Goal: Task Accomplishment & Management: Complete application form

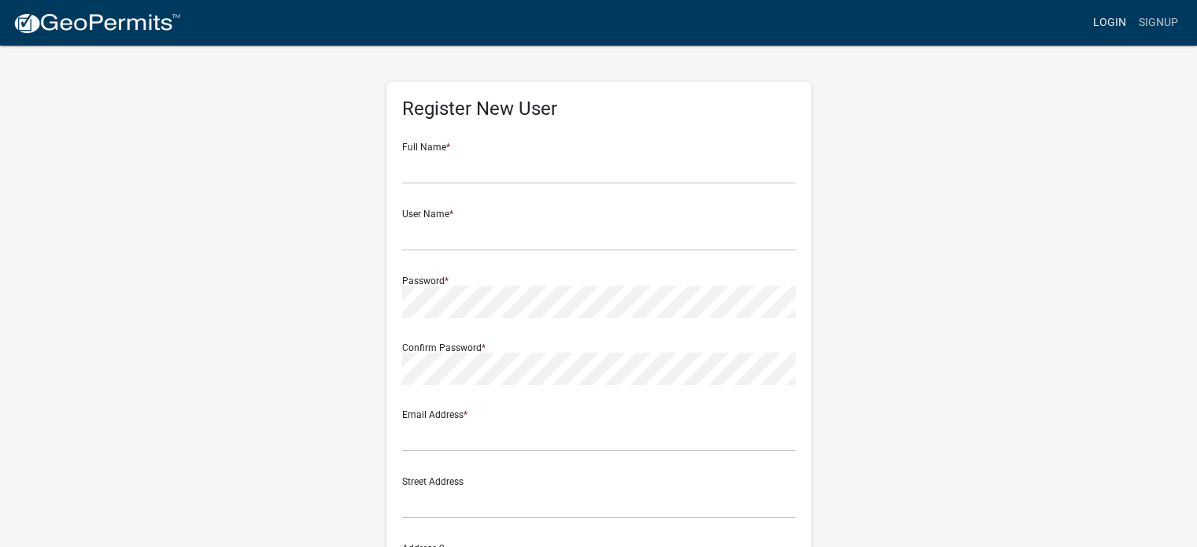
click at [1105, 20] on link "Login" at bounding box center [1110, 23] width 46 height 30
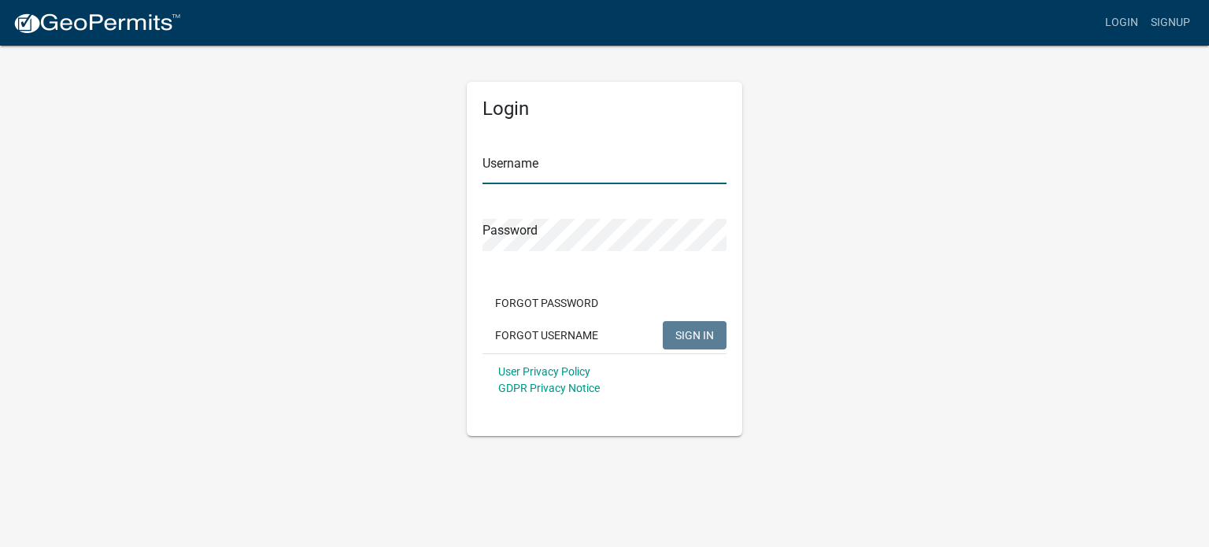
click at [541, 172] on input "Username" at bounding box center [604, 168] width 244 height 32
click at [539, 166] on input "o" at bounding box center [604, 168] width 244 height 32
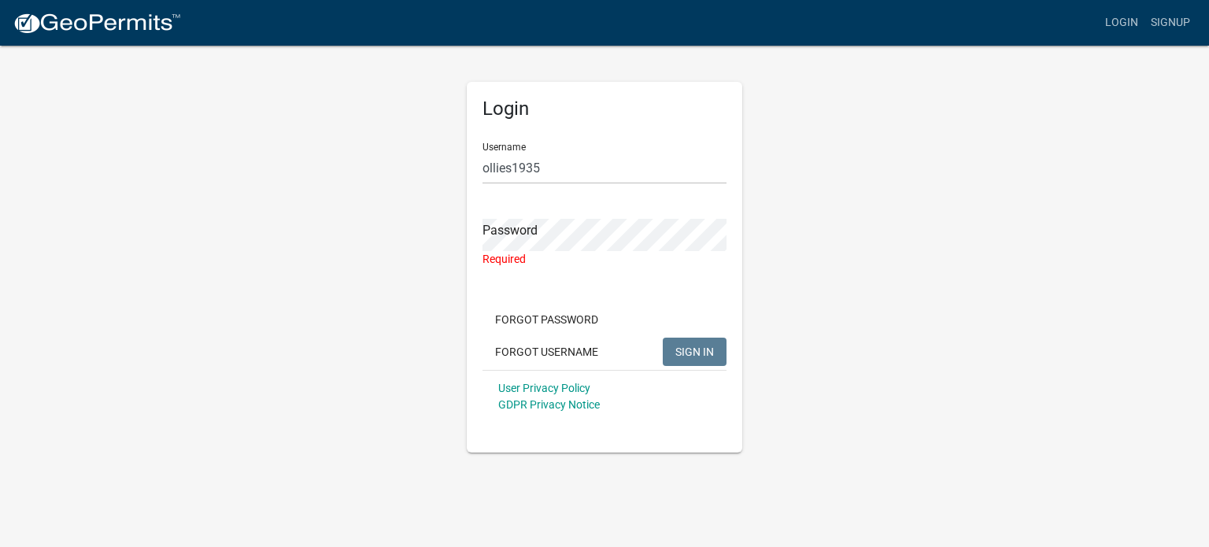
click at [306, 216] on div "Login Username ollies1935 Password Required Forgot Password Forgot Username SIG…" at bounding box center [604, 248] width 897 height 408
click at [509, 172] on input "ollies1935" at bounding box center [604, 168] width 244 height 32
type input "ollie1935"
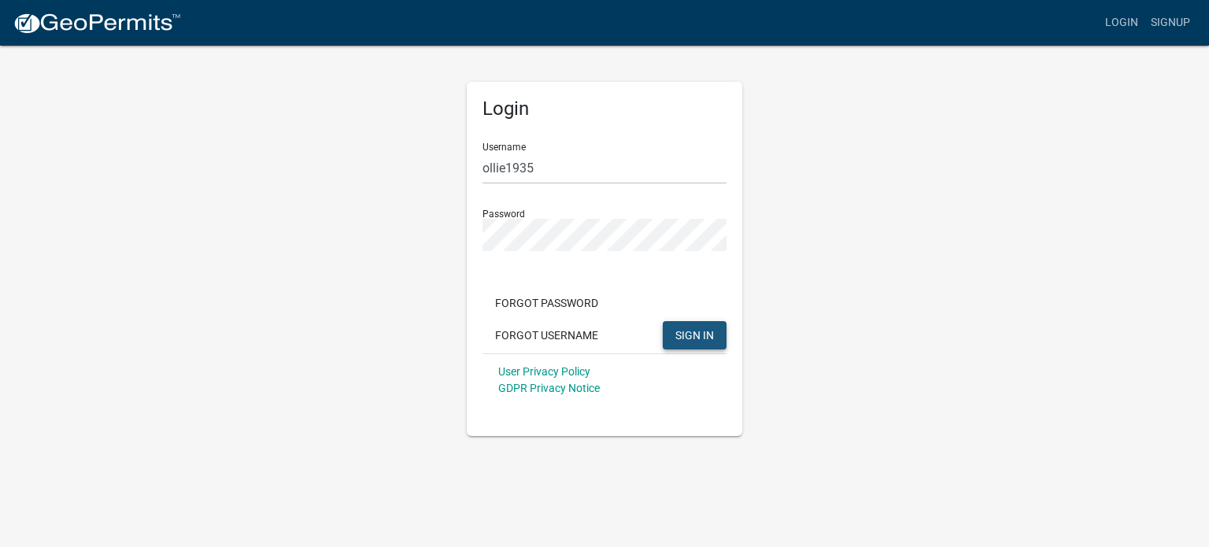
click at [697, 337] on span "SIGN IN" at bounding box center [694, 334] width 39 height 13
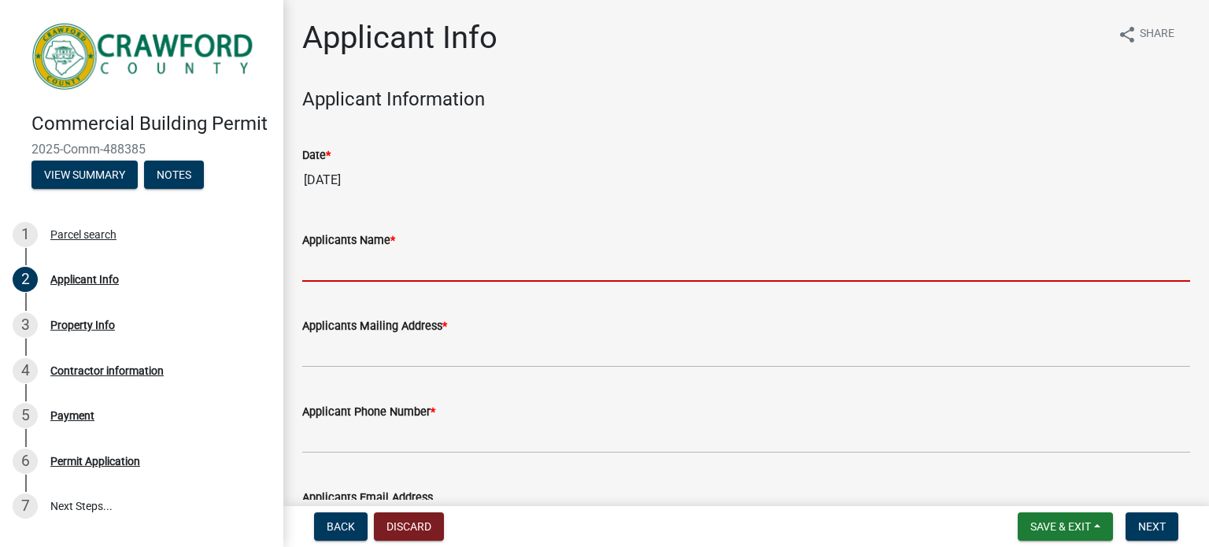
click at [542, 264] on input "Applicants Name *" at bounding box center [746, 266] width 888 height 32
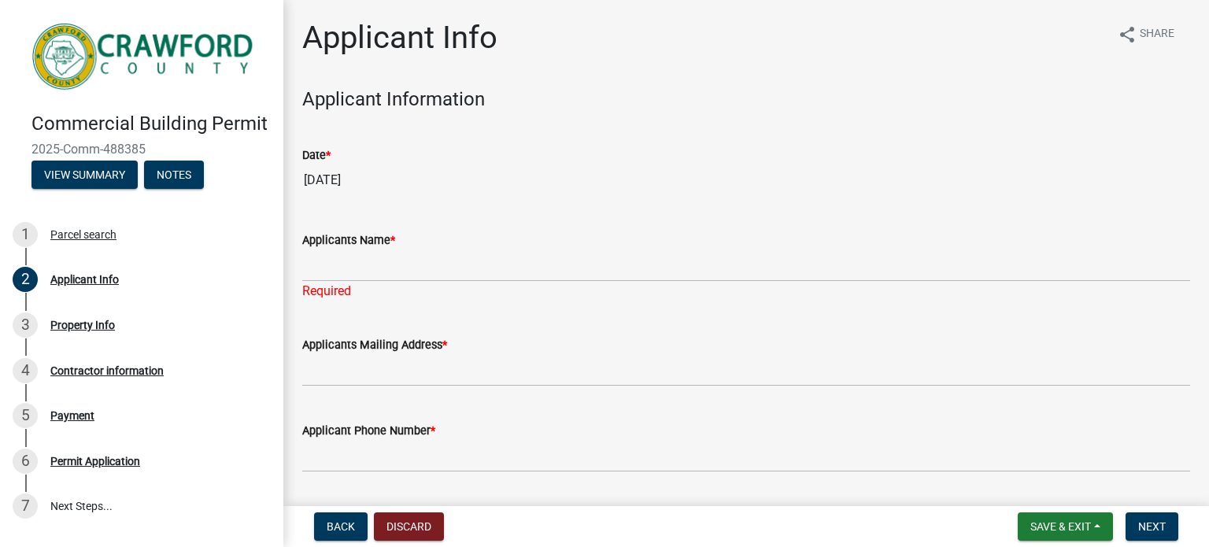
click at [532, 209] on div "Applicants Name * Required" at bounding box center [746, 255] width 888 height 92
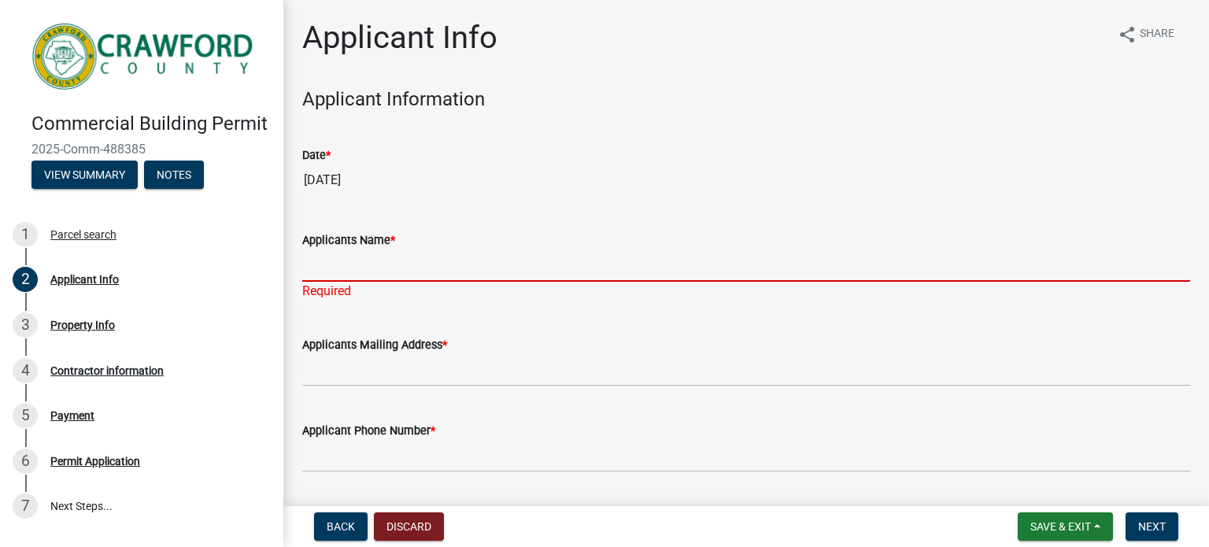
click at [516, 257] on input "Applicants Name *" at bounding box center [746, 266] width 888 height 32
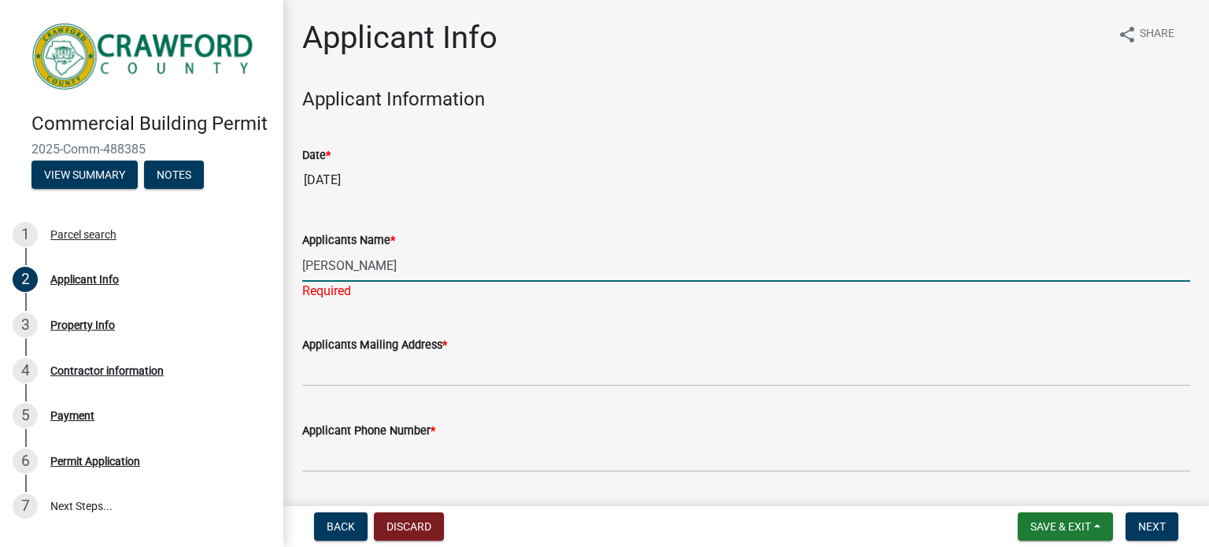
type input "Tony Glenn Oliver"
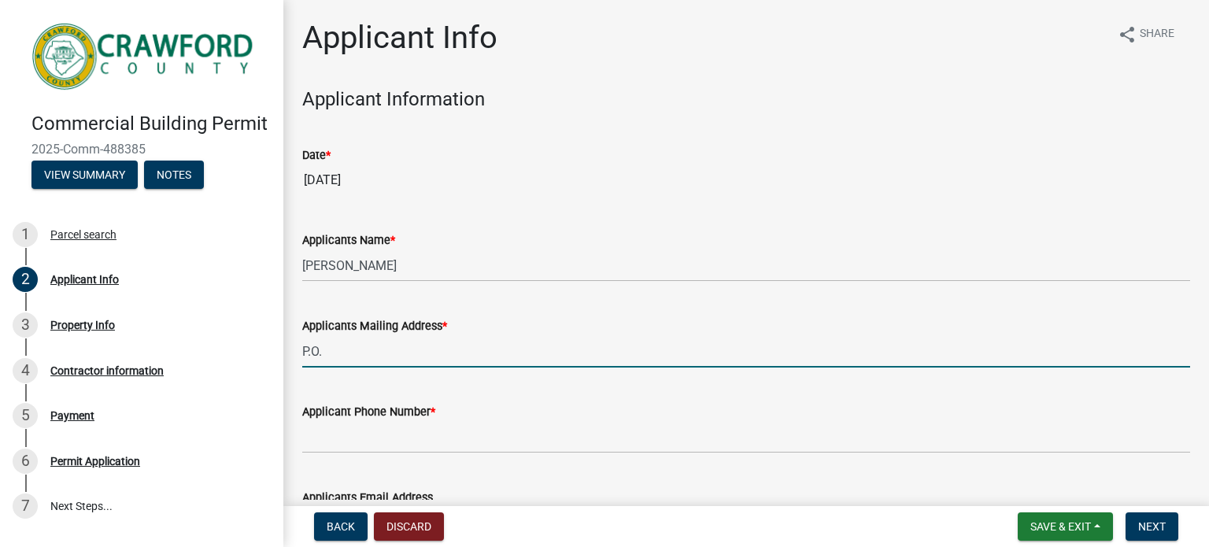
type input "P.O. Box 330904"
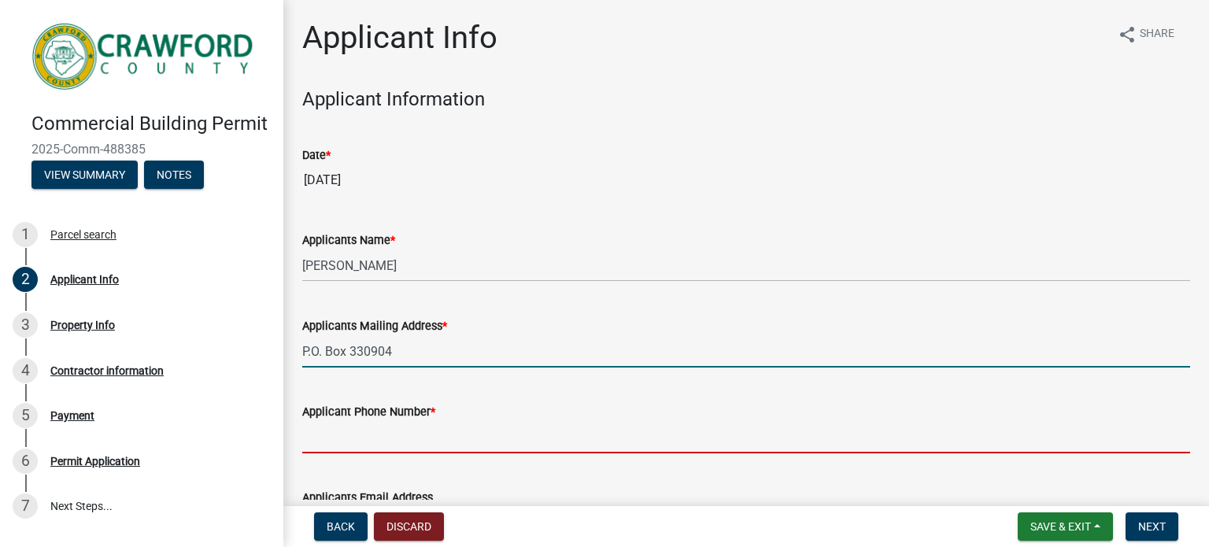
type input "9043343159"
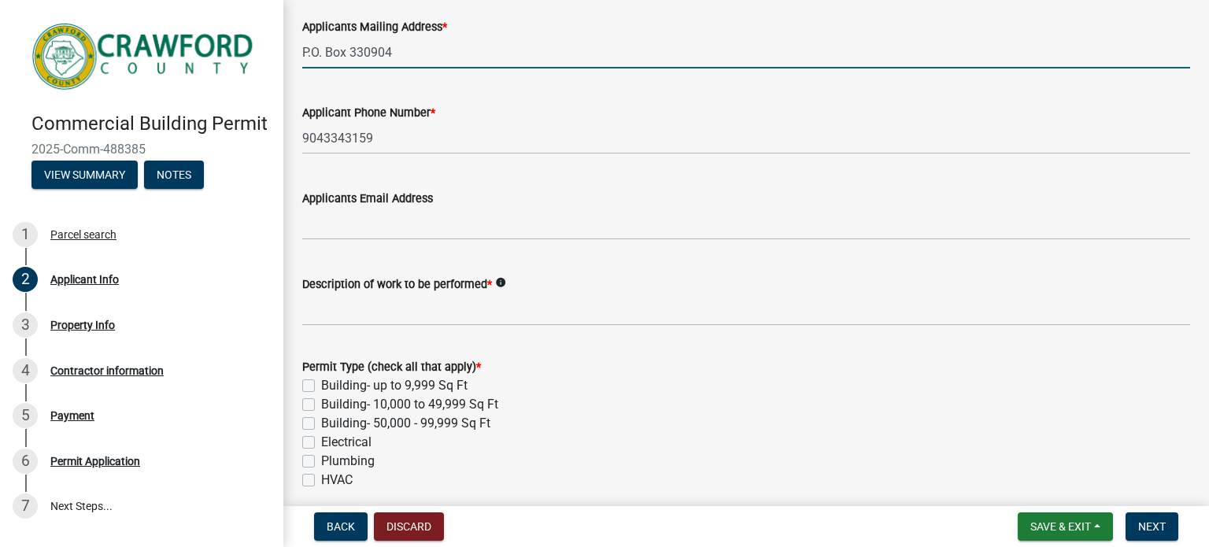
scroll to position [307, 0]
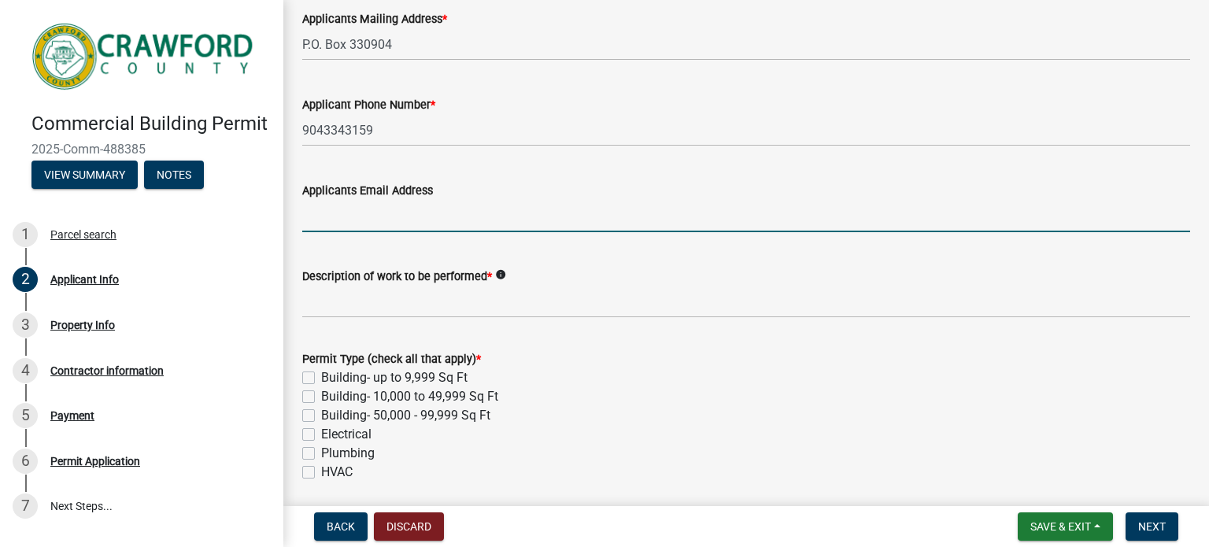
click at [548, 216] on input "Applicants Email Address" at bounding box center [746, 216] width 888 height 32
type input "ollieslaundromats@mail.com"
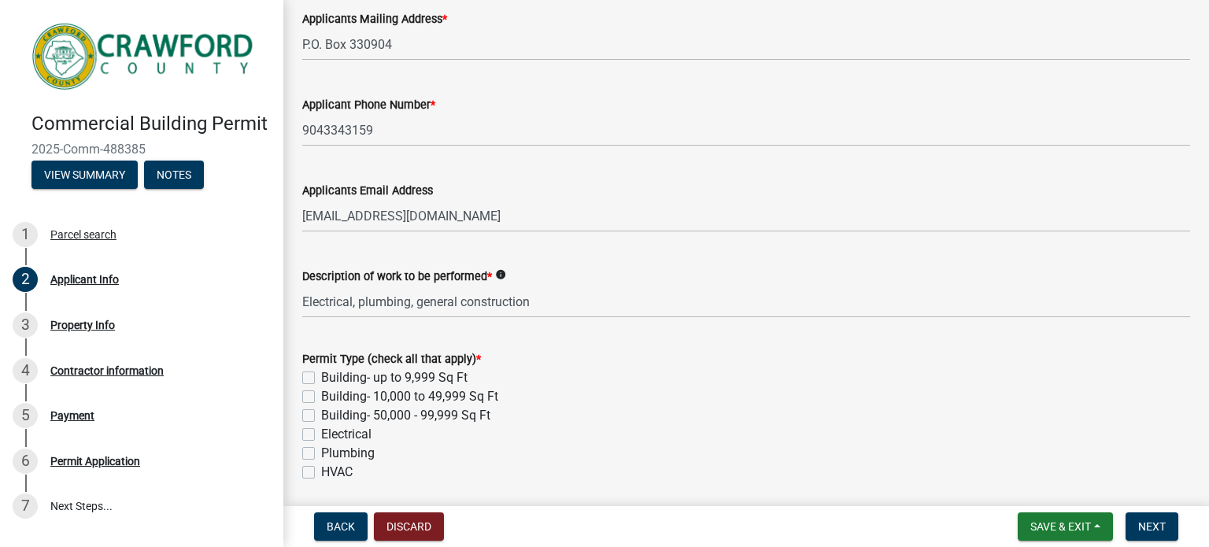
click at [504, 270] on icon "info" at bounding box center [500, 274] width 11 height 11
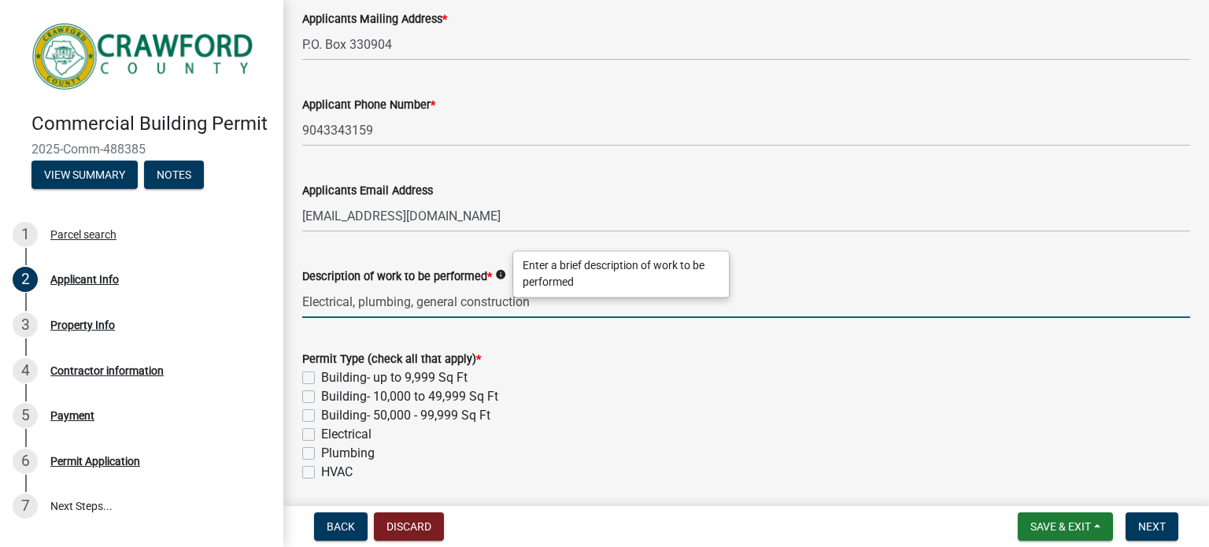
click at [551, 305] on input "Electrical, plumbing, general construction" at bounding box center [746, 302] width 888 height 32
type input "Electrical, plumbing, general construction to facilitate a coin operated laundr…"
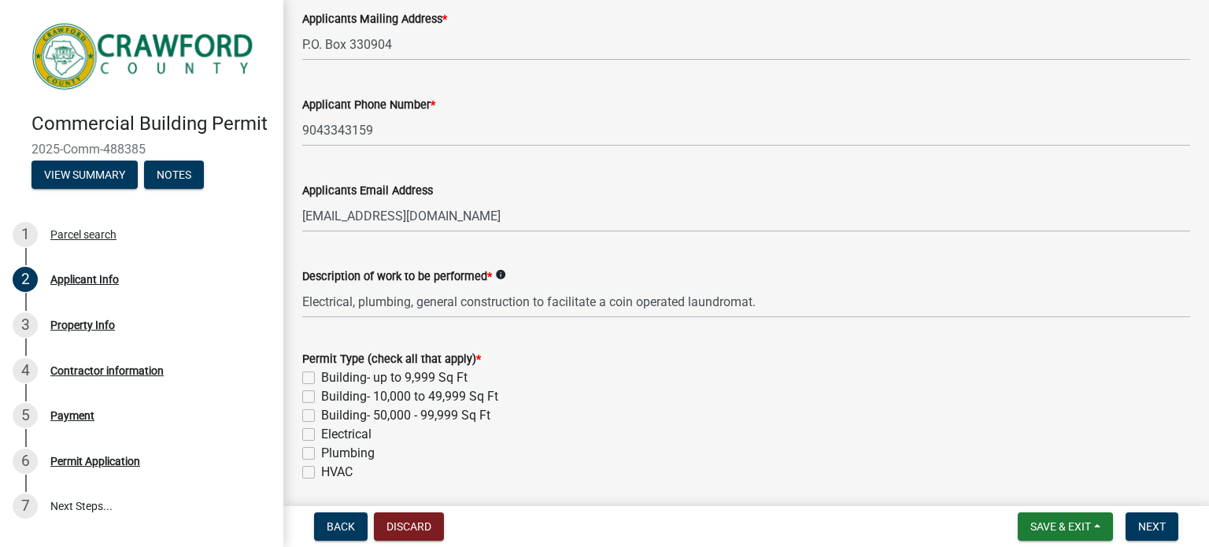
click at [321, 375] on label "Building- up to 9,999 Sq Ft" at bounding box center [394, 377] width 146 height 19
click at [321, 375] on input "Building- up to 9,999 Sq Ft" at bounding box center [326, 373] width 10 height 10
checkbox input "true"
checkbox input "false"
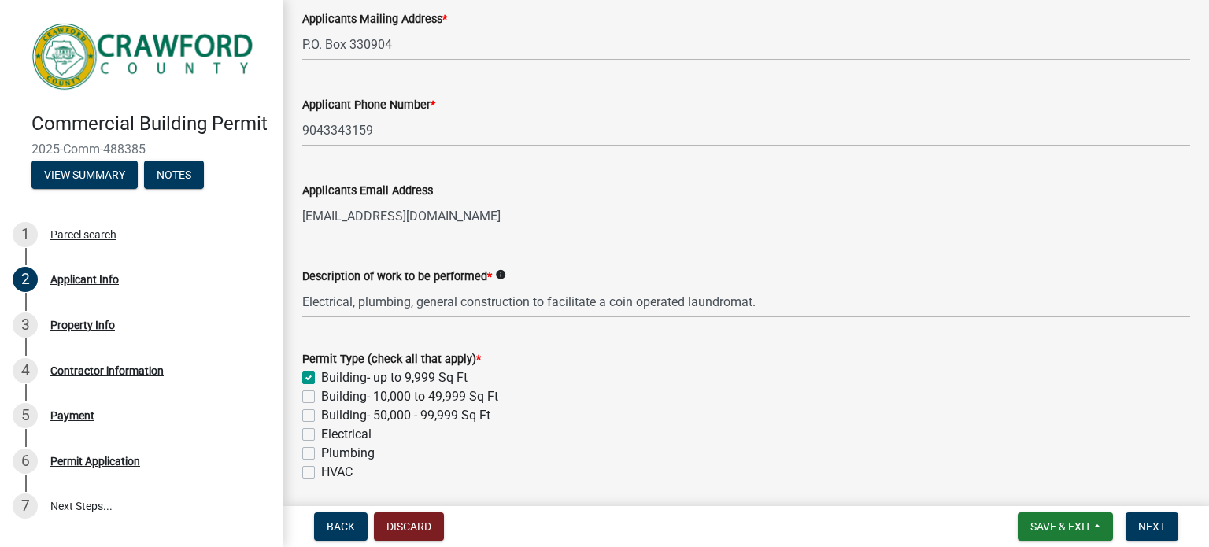
checkbox input "false"
click at [321, 434] on label "Electrical" at bounding box center [346, 434] width 50 height 19
click at [321, 434] on input "Electrical" at bounding box center [326, 430] width 10 height 10
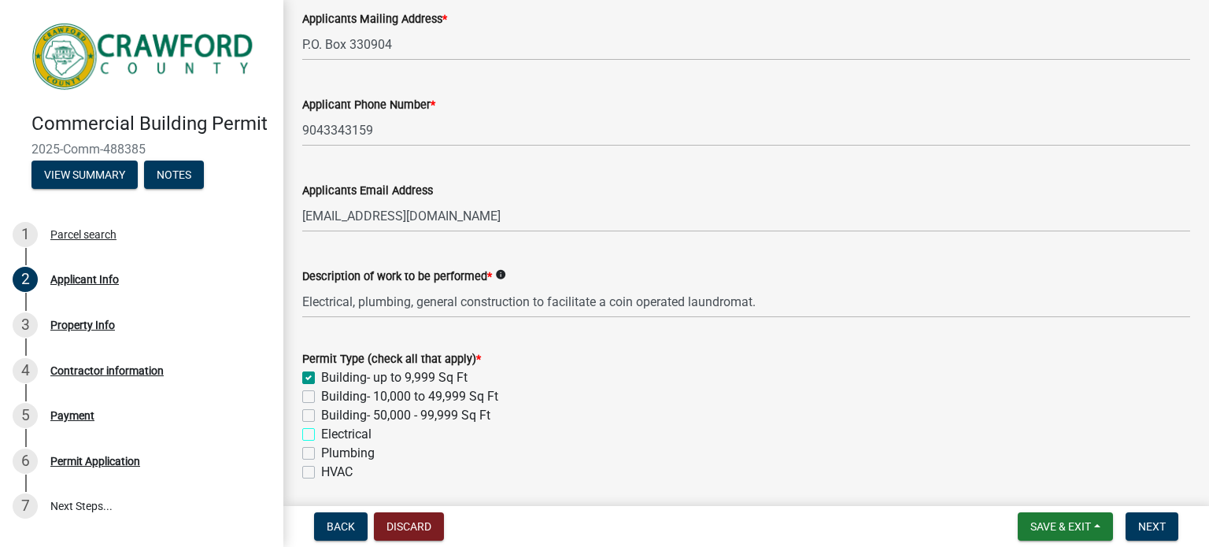
checkbox input "true"
checkbox input "false"
checkbox input "true"
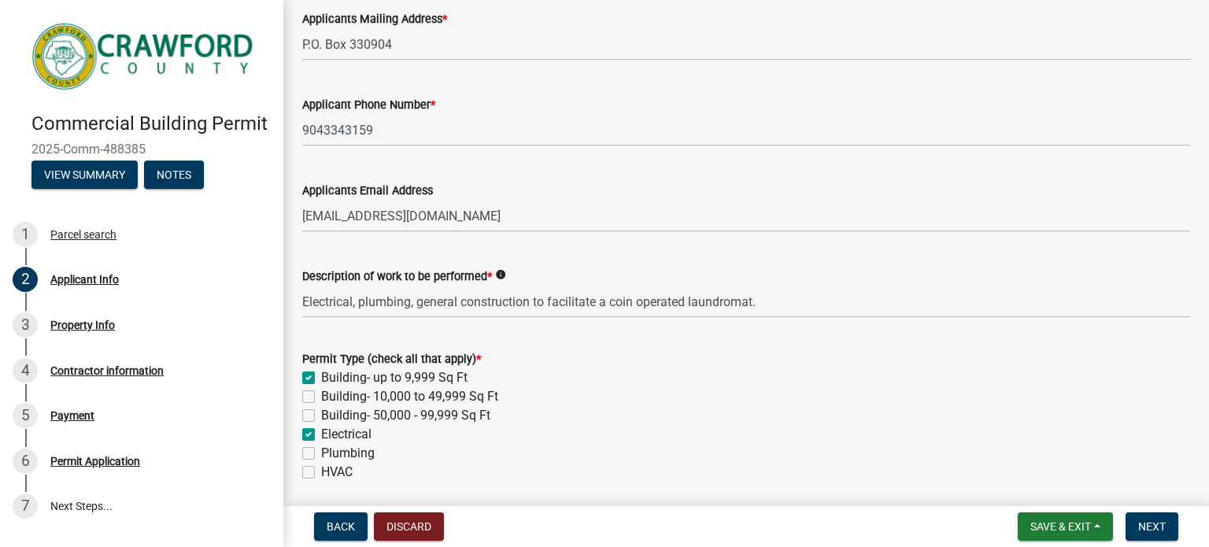
checkbox input "false"
click at [321, 456] on label "Plumbing" at bounding box center [348, 453] width 54 height 19
click at [321, 454] on input "Plumbing" at bounding box center [326, 449] width 10 height 10
checkbox input "true"
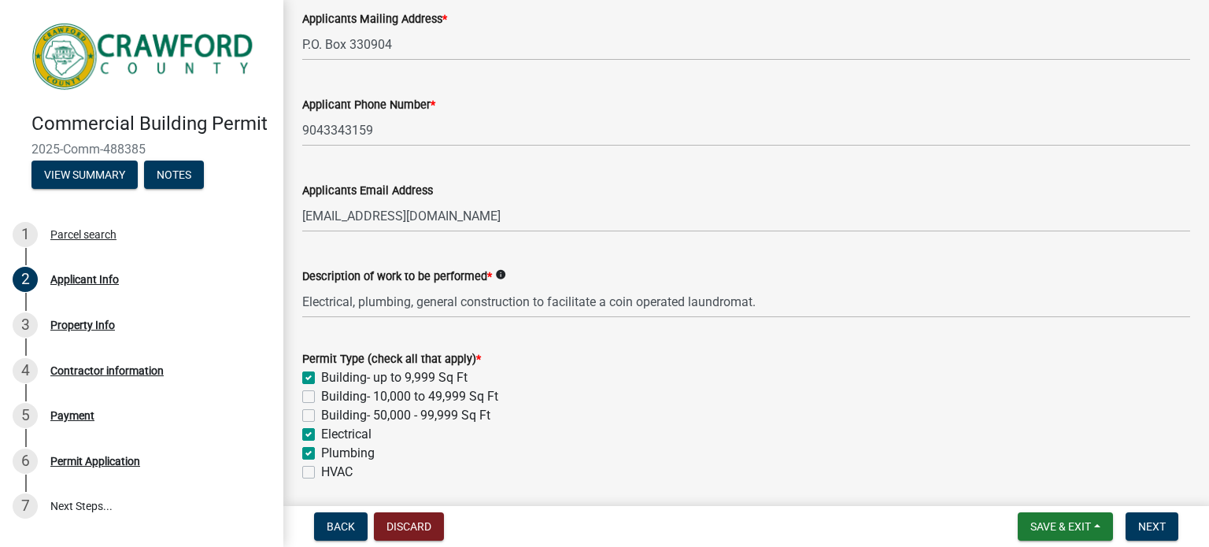
checkbox input "true"
checkbox input "false"
checkbox input "true"
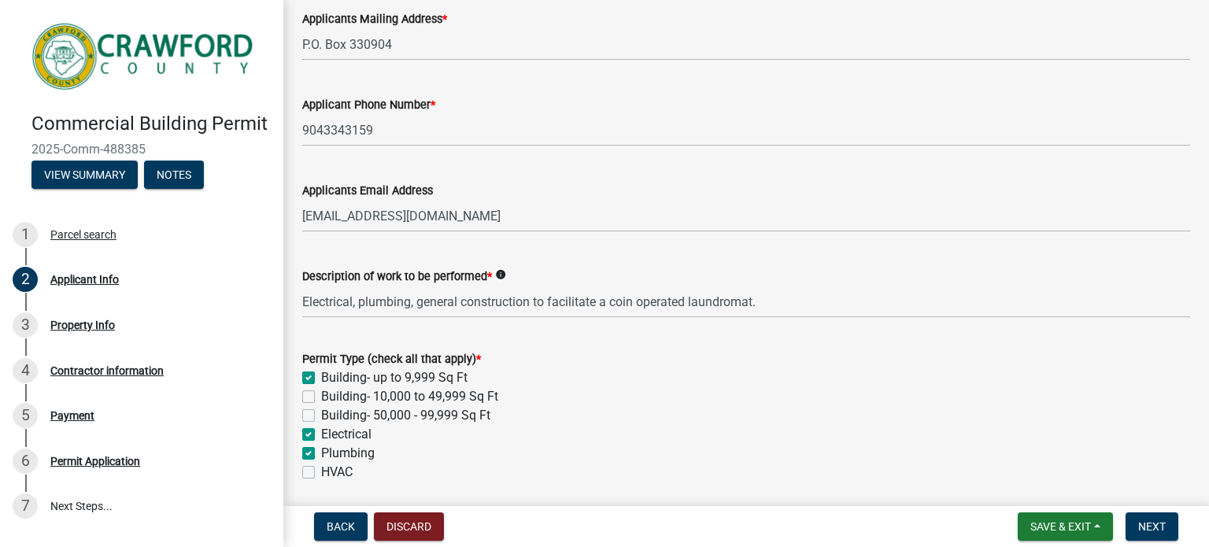
checkbox input "false"
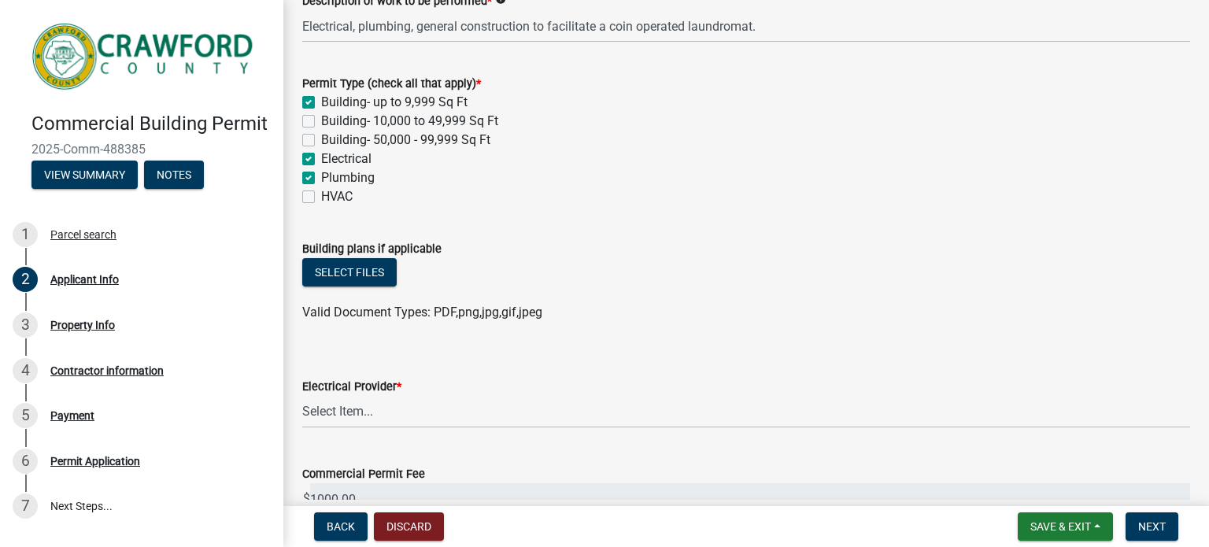
scroll to position [589, 0]
